Goal: Task Accomplishment & Management: Use online tool/utility

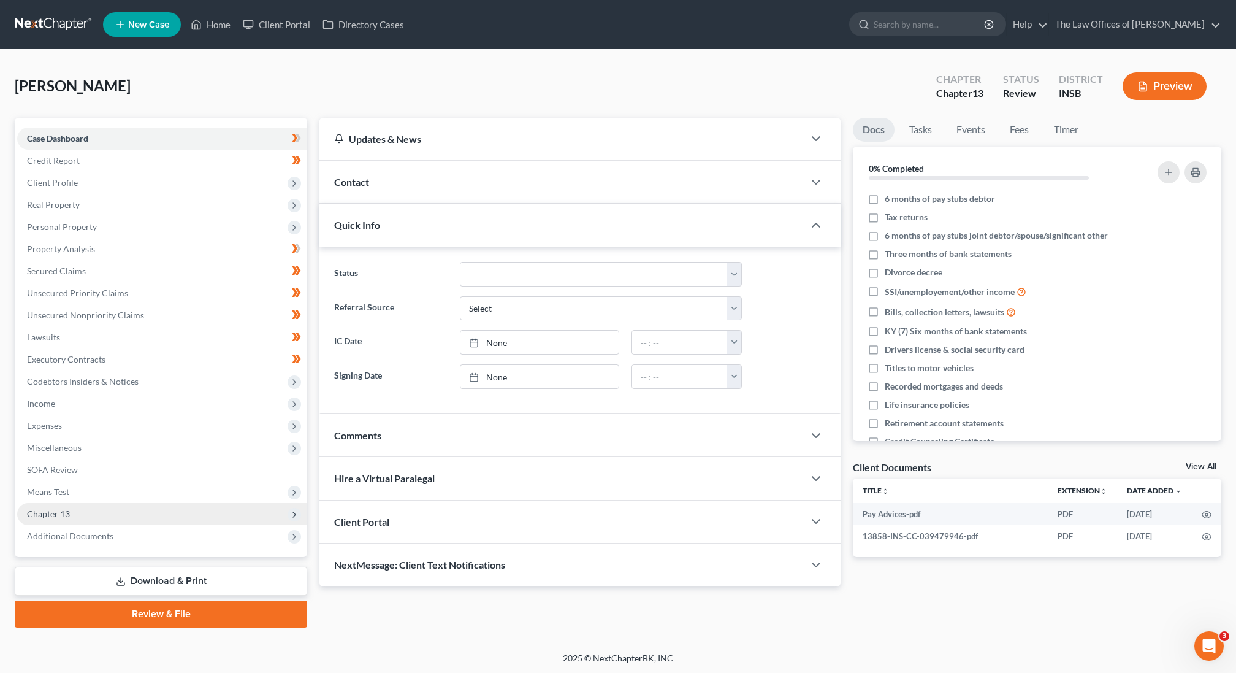
click at [95, 511] on span "Chapter 13" at bounding box center [162, 514] width 290 height 22
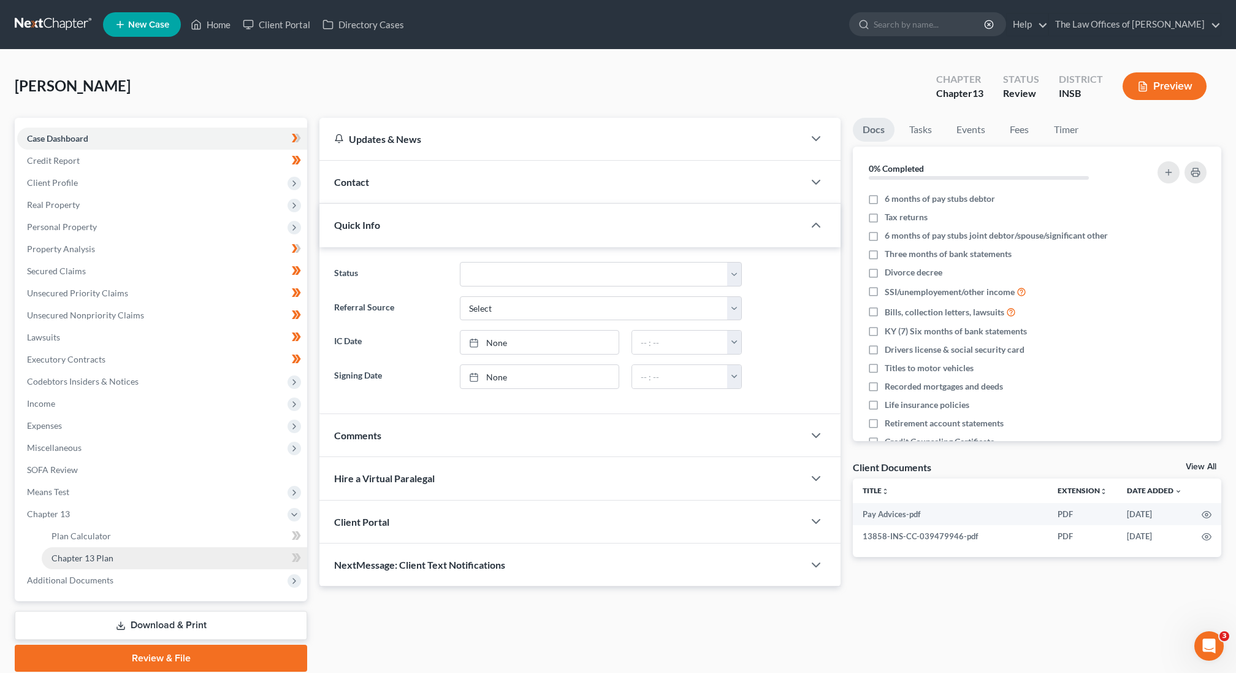
click at [93, 554] on span "Chapter 13 Plan" at bounding box center [82, 557] width 62 height 10
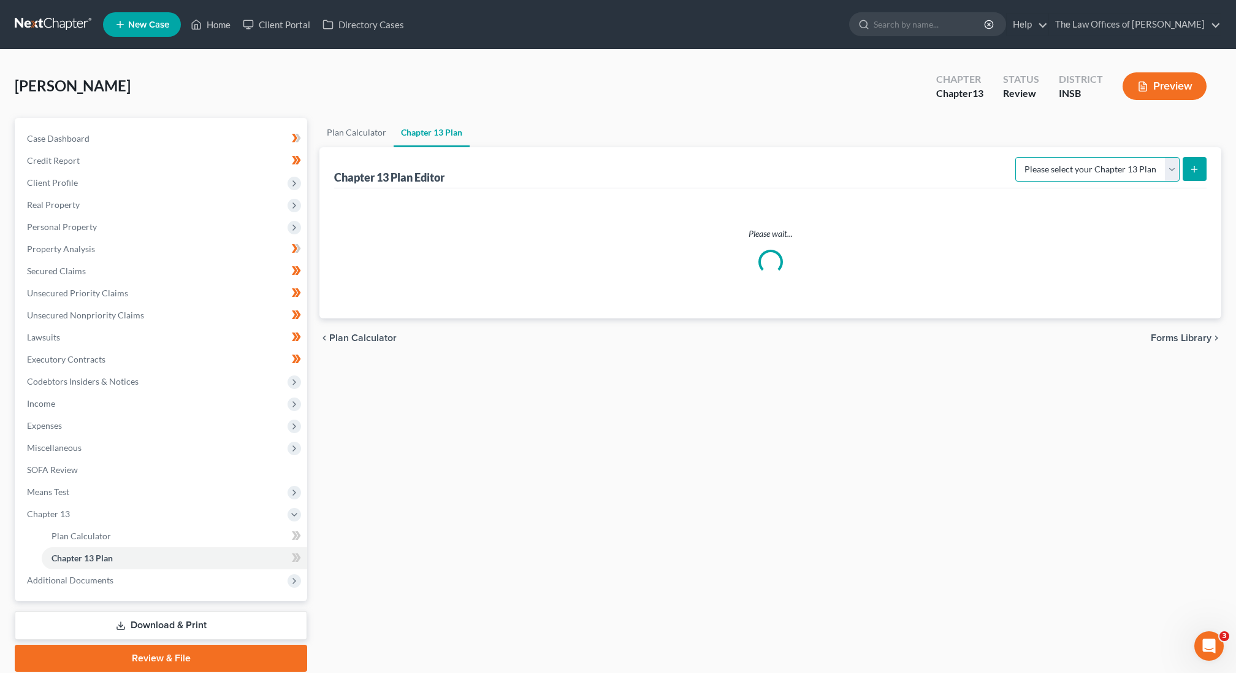
click at [1056, 169] on select "Please select your Chapter 13 Plan" at bounding box center [1097, 169] width 164 height 25
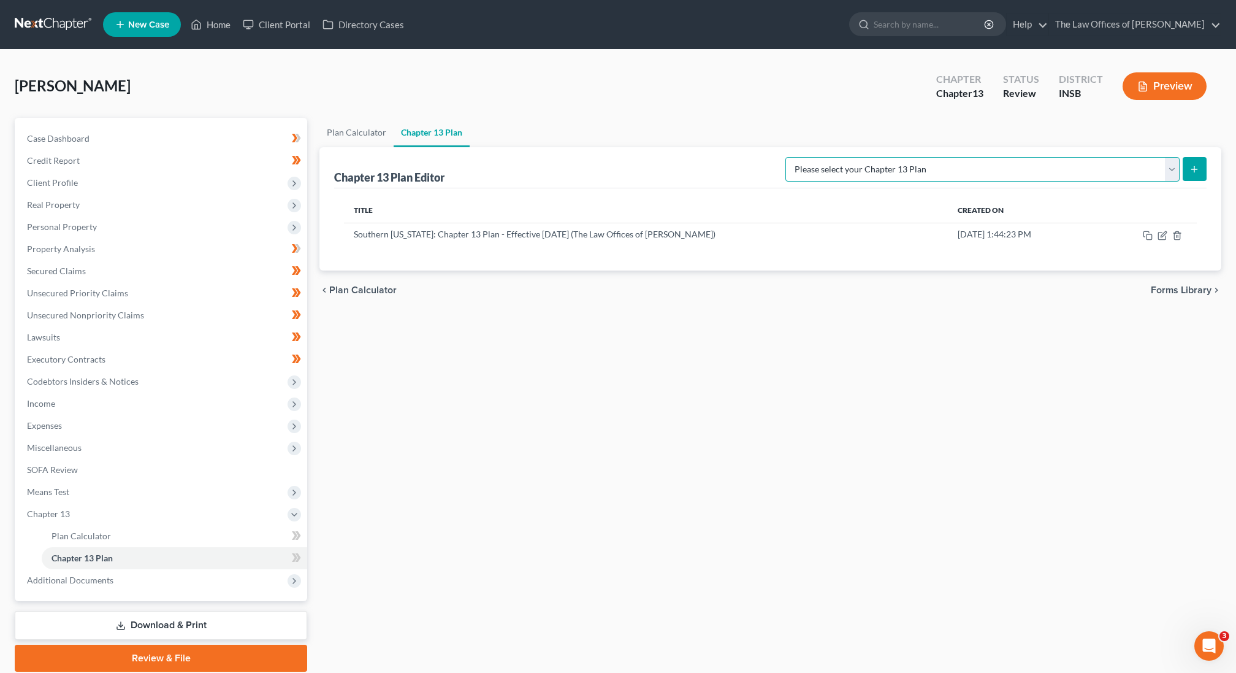
select select "5"
click at [822, 157] on select "Please select your Chapter 13 Plan National Form Plan - Official Form 113 South…" at bounding box center [982, 169] width 394 height 25
click at [1194, 162] on button "submit" at bounding box center [1195, 169] width 24 height 24
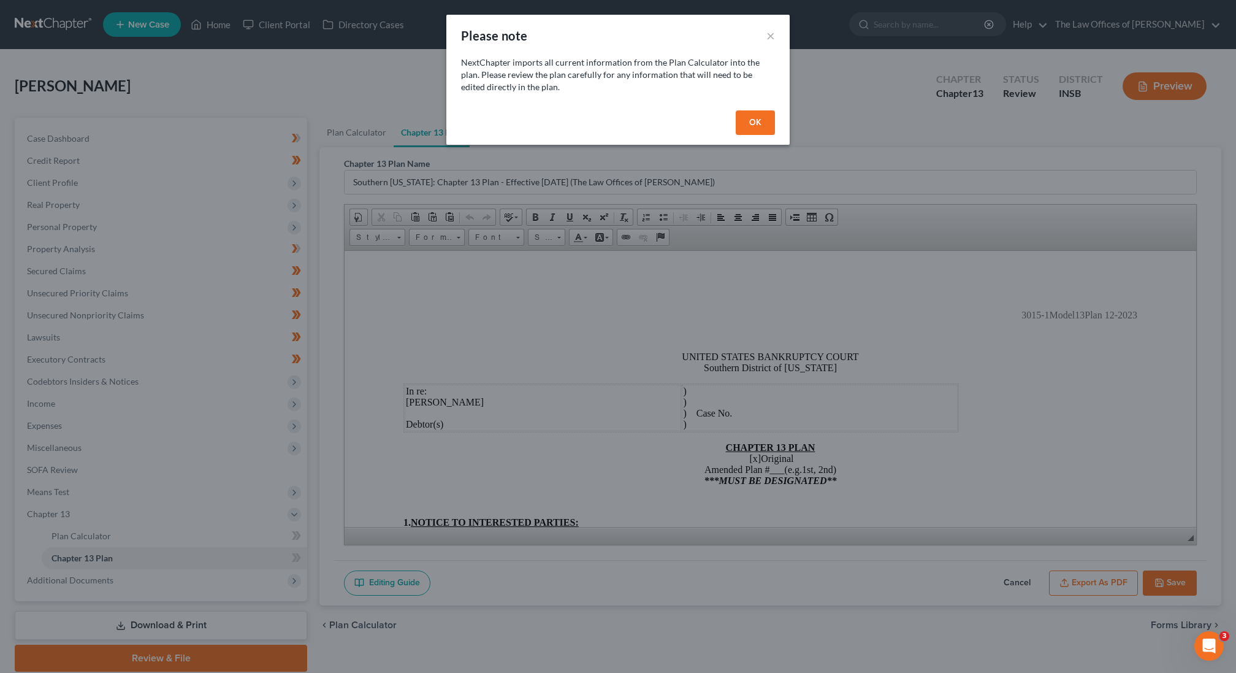
click at [753, 127] on button "OK" at bounding box center [755, 122] width 39 height 25
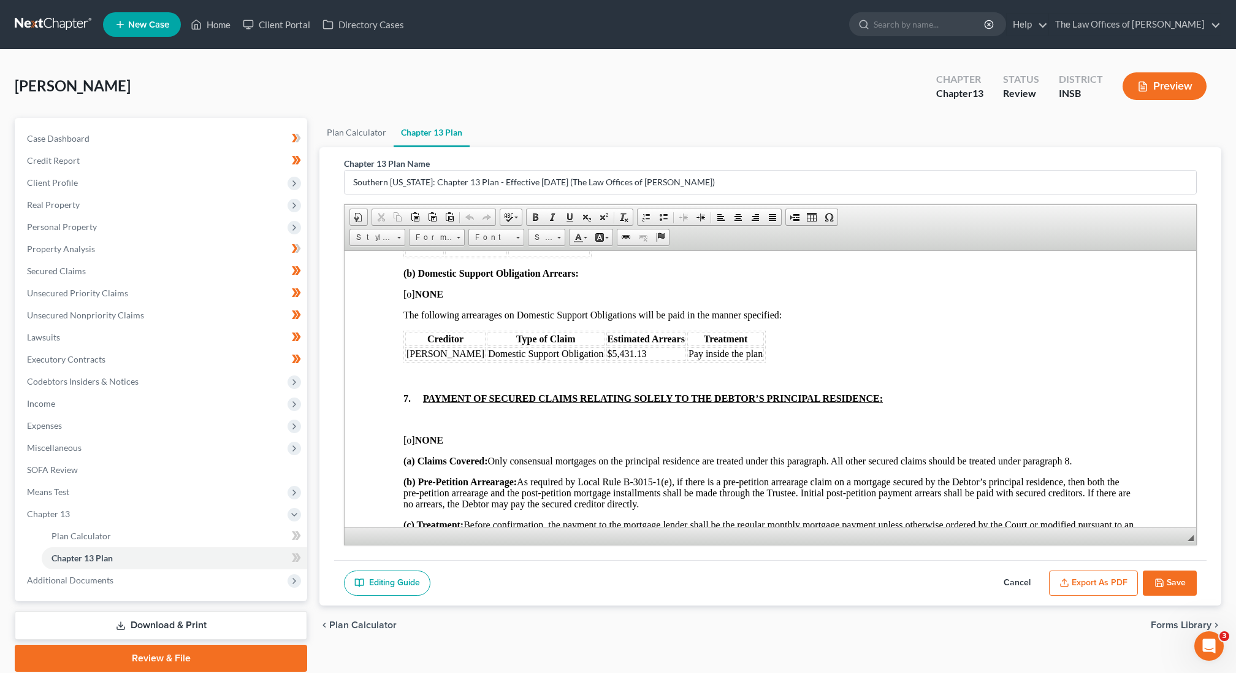
scroll to position [1171, 0]
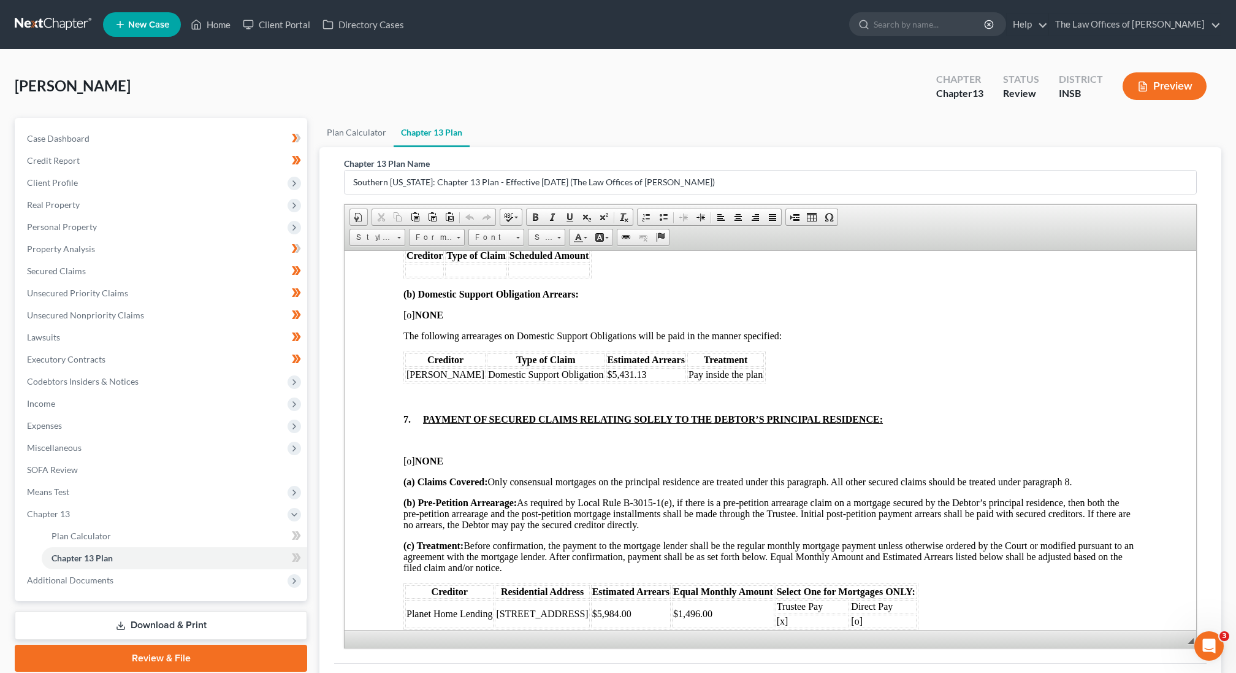
drag, startPoint x: 1189, startPoint y: 535, endPoint x: 1218, endPoint y: 673, distance: 141.0
click at [1218, 672] on div "Chapter 13 Plan Name Southern [US_STATE]: Chapter 13 Plan - Effective [DATE] (T…" at bounding box center [770, 427] width 902 height 561
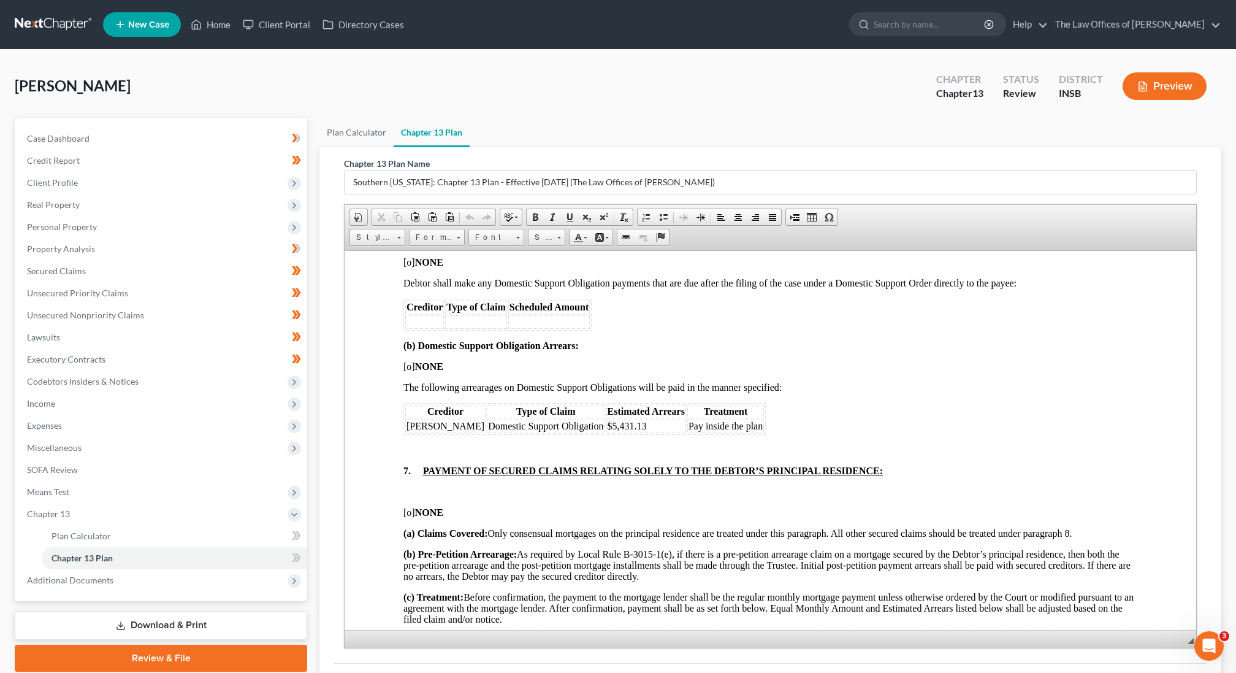
scroll to position [1102, 0]
